Goal: Book appointment/travel/reservation

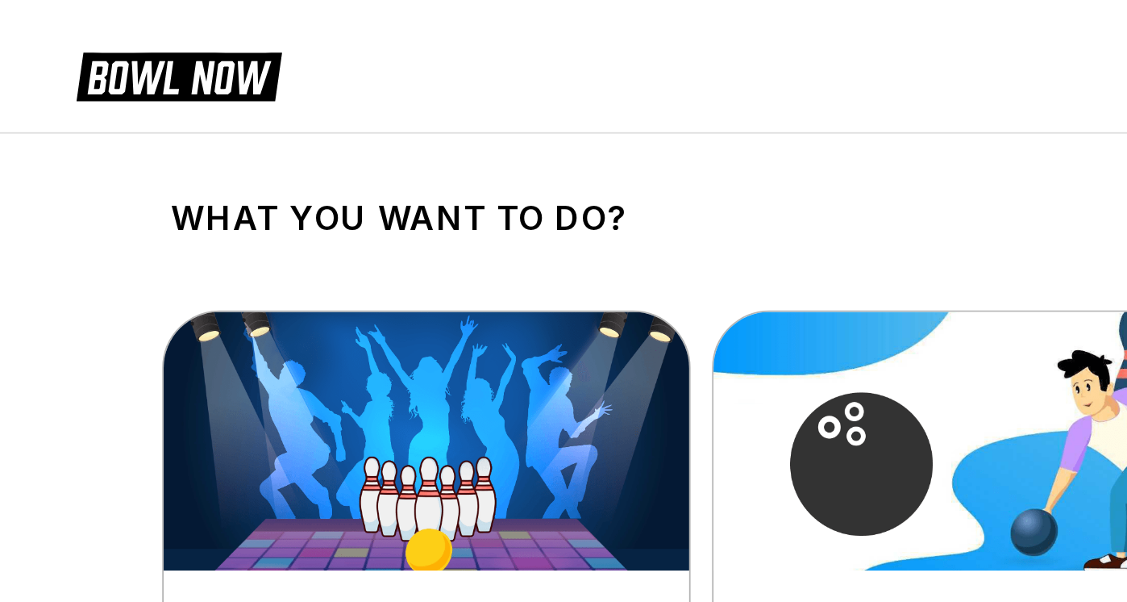
click at [114, 424] on link "Reserve now" at bounding box center [184, 429] width 141 height 35
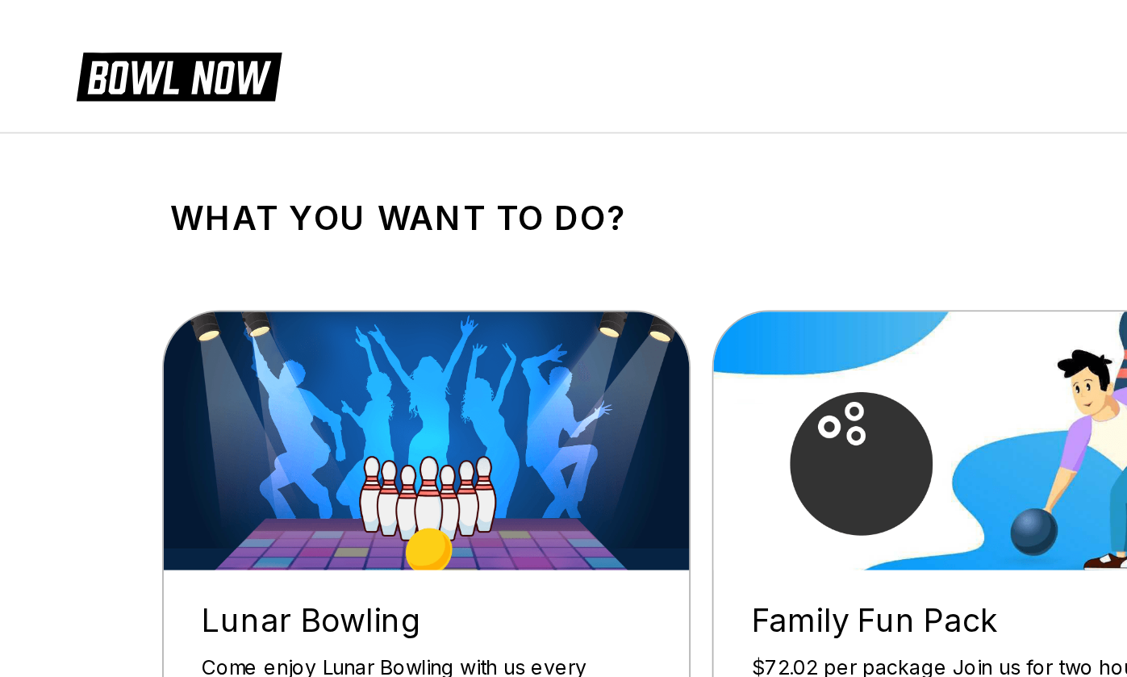
click at [95, 676] on html "What you want to do? Lunar Bowling Come enjoy Lunar Bowling with us every [DATE…" at bounding box center [563, 629] width 1127 height 1258
